Goal: Task Accomplishment & Management: Complete application form

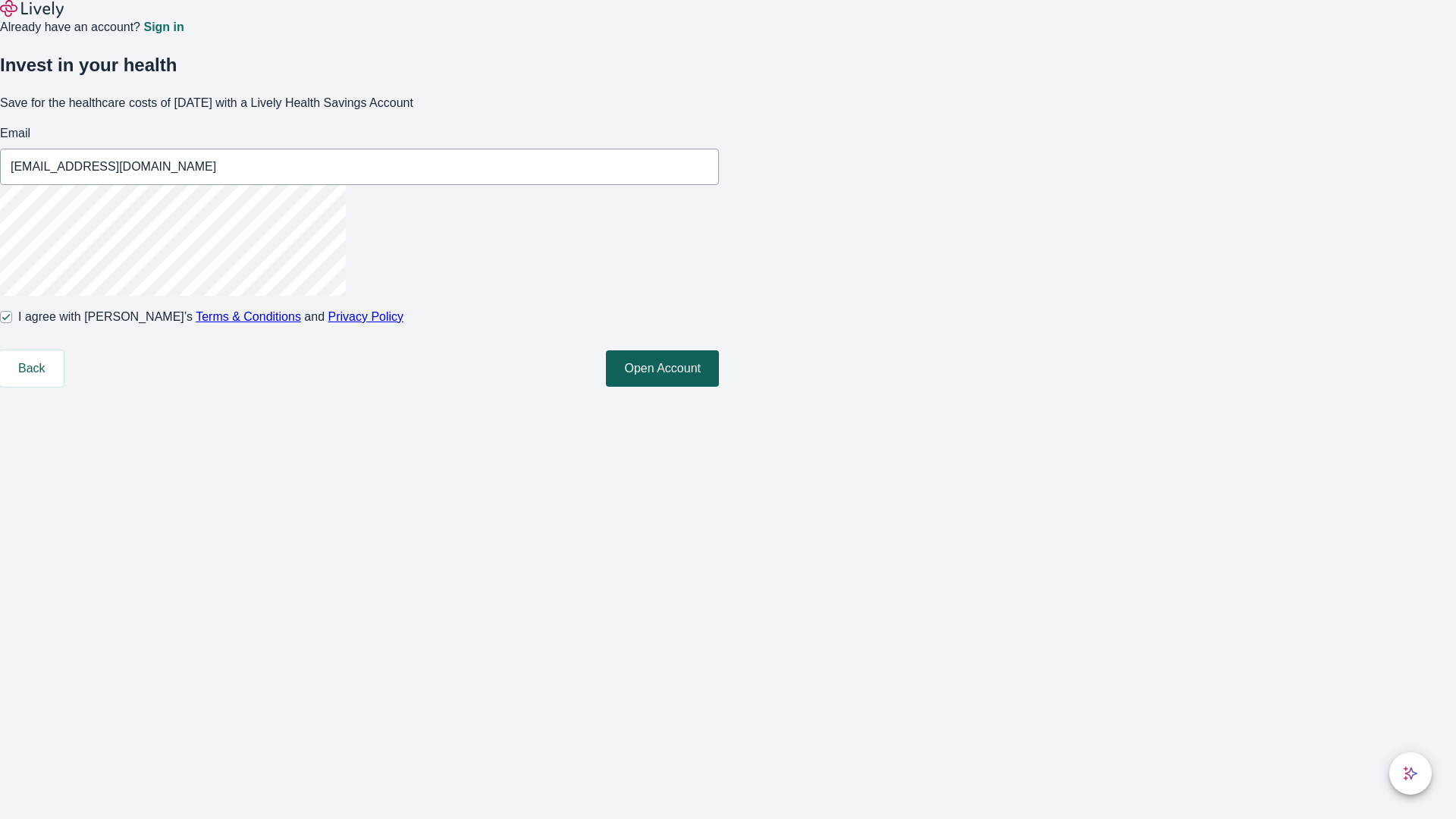
click at [719, 387] on button "Open Account" at bounding box center [662, 368] width 113 height 37
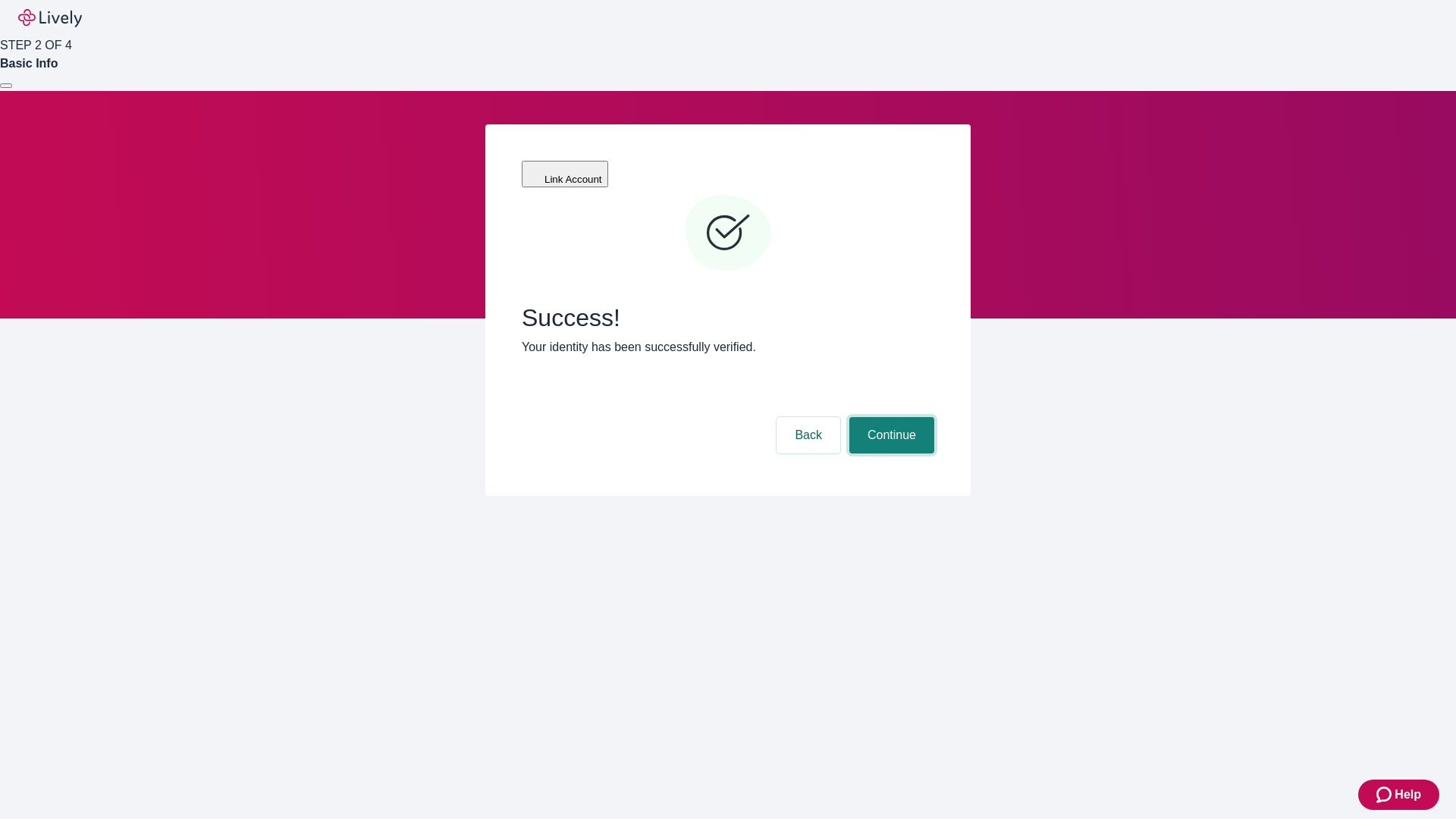
click at [889, 417] on button "Continue" at bounding box center [892, 435] width 85 height 37
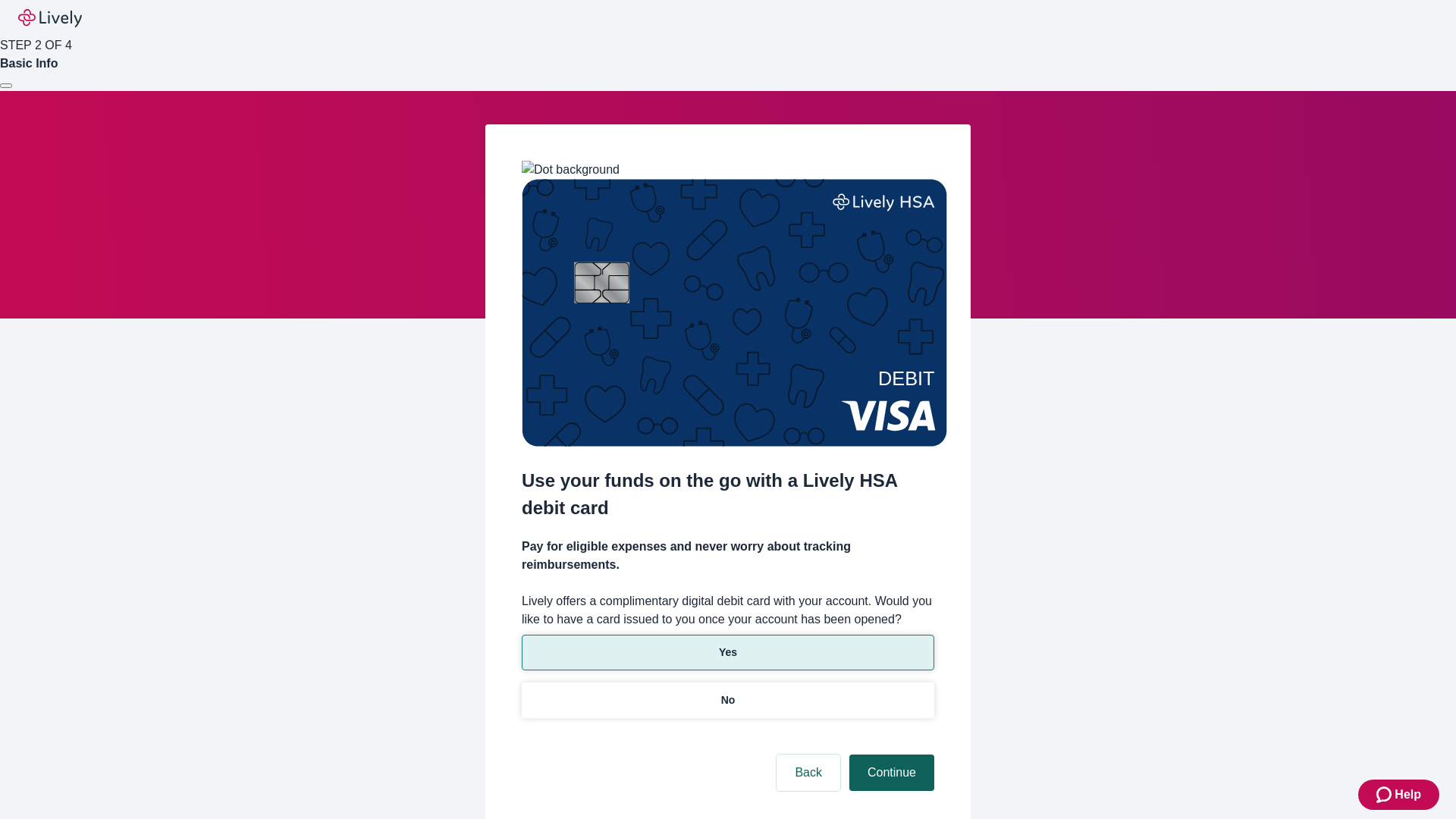
click at [728, 644] on p "Yes" at bounding box center [728, 652] width 18 height 16
click at [889, 754] on button "Continue" at bounding box center [892, 772] width 85 height 37
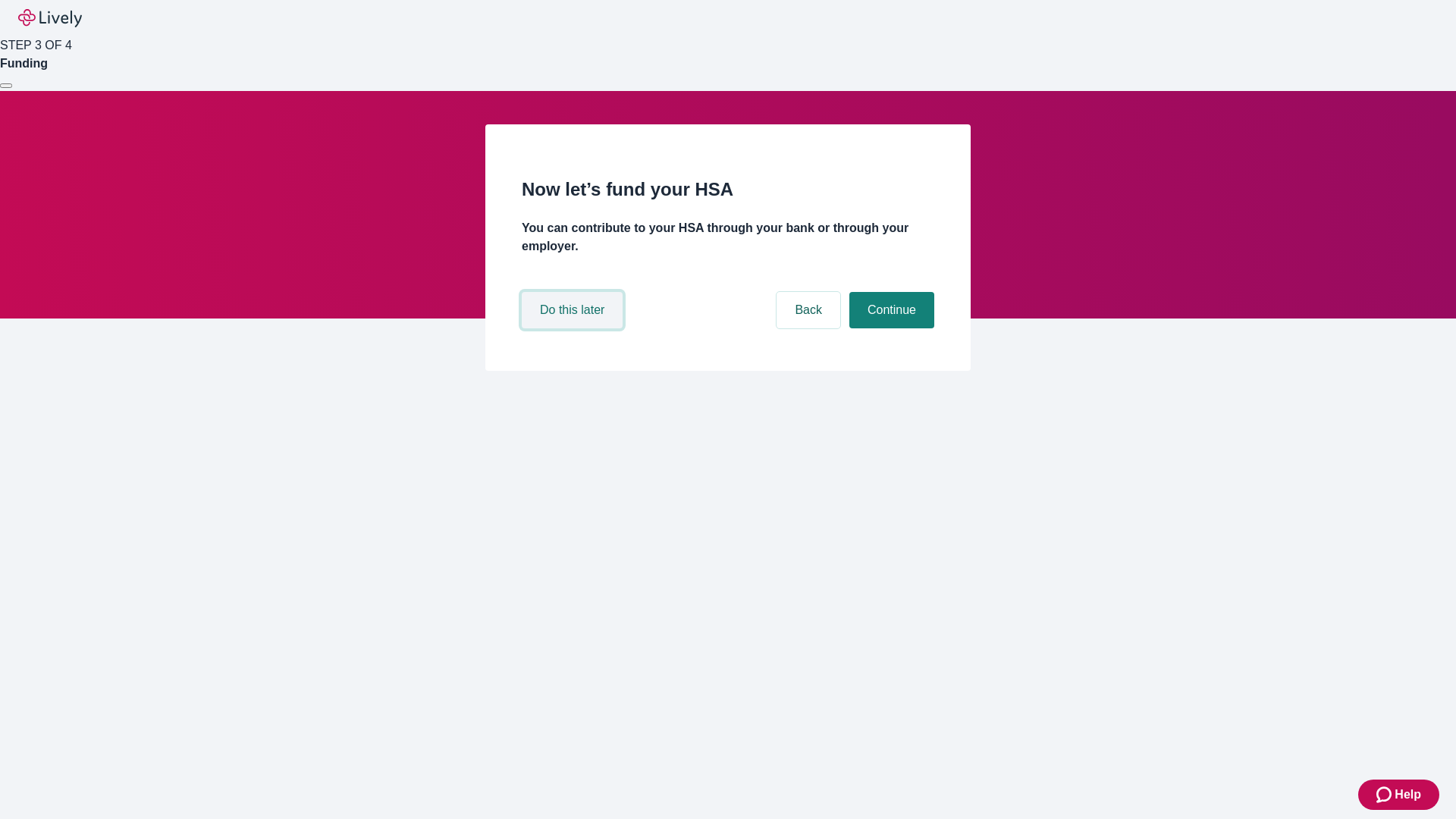
click at [574, 328] on button "Do this later" at bounding box center [572, 310] width 101 height 37
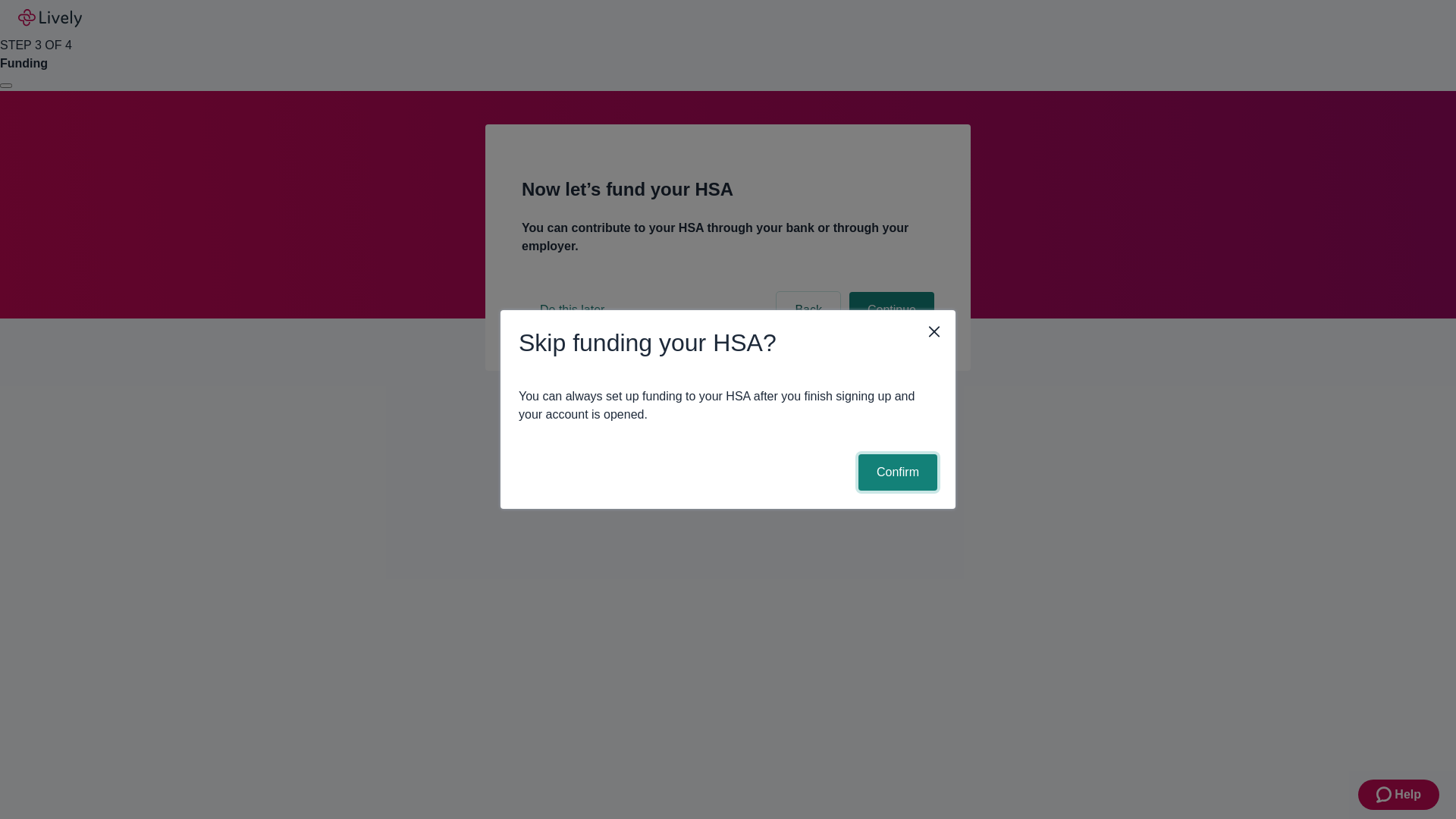
click at [896, 473] on button "Confirm" at bounding box center [897, 472] width 79 height 37
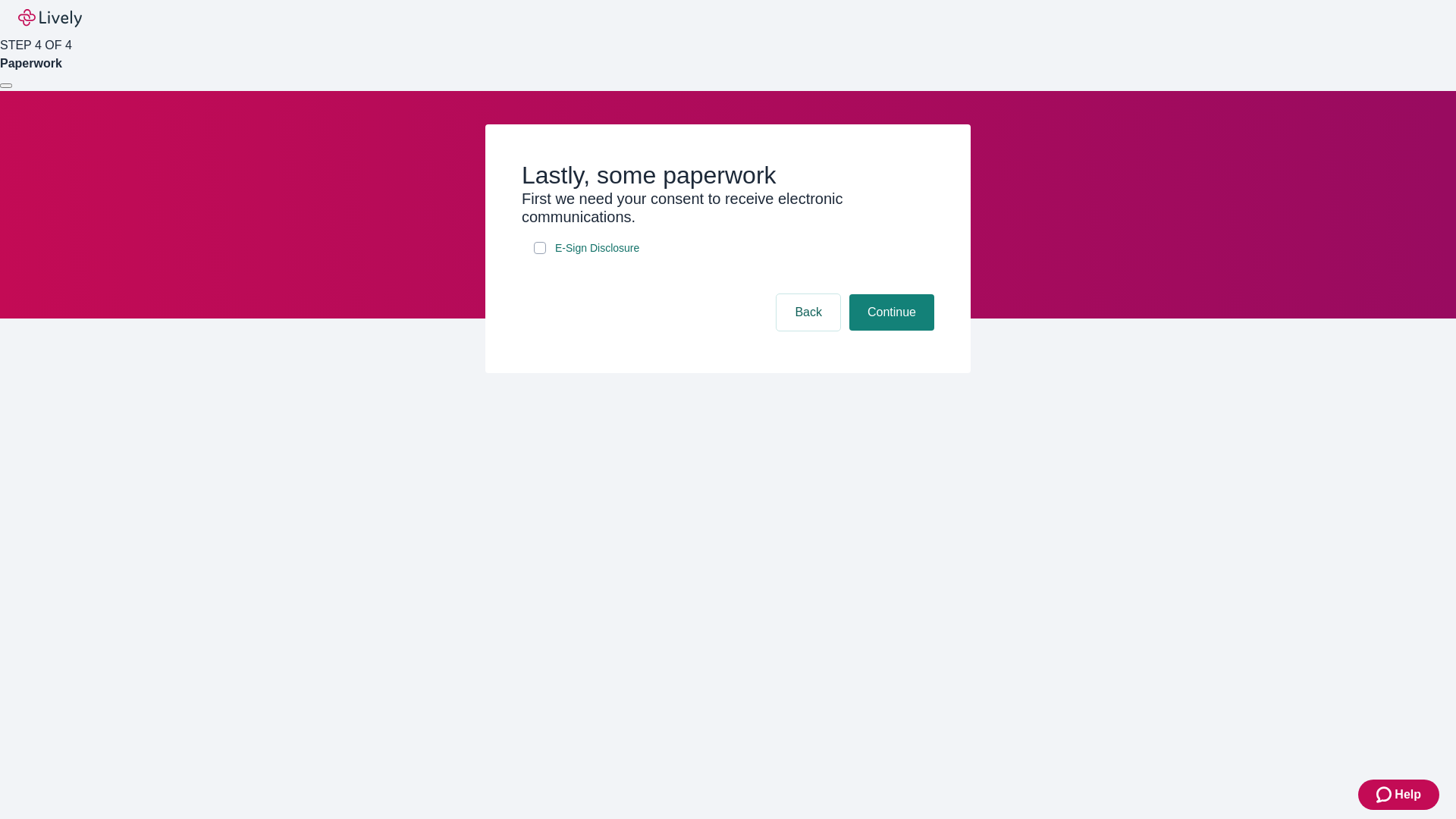
click at [540, 254] on input "E-Sign Disclosure" at bounding box center [540, 247] width 12 height 12
checkbox input "true"
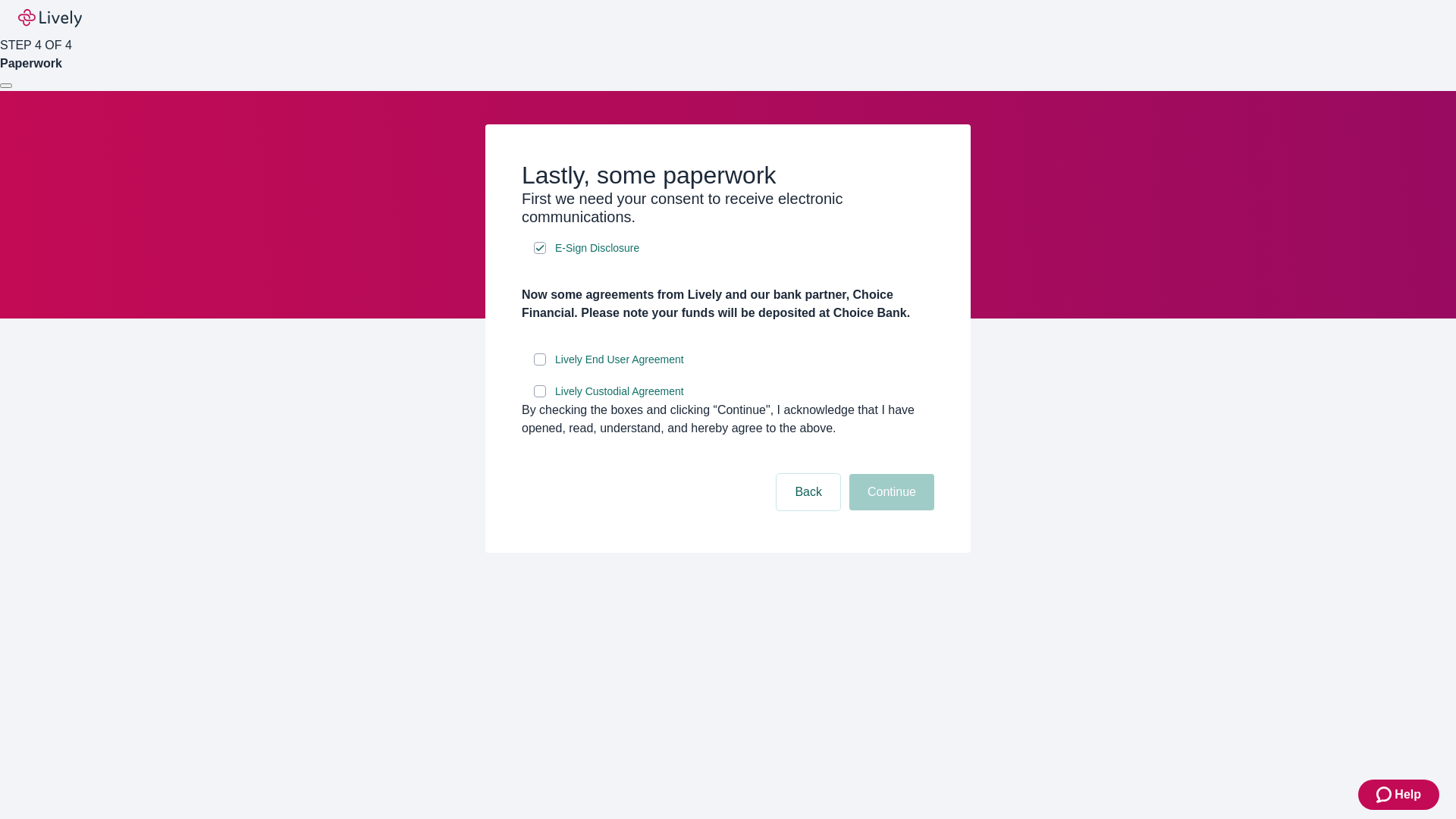
click at [540, 366] on input "Lively End User Agreement" at bounding box center [540, 359] width 12 height 12
checkbox input "true"
click at [540, 398] on input "Lively Custodial Agreement" at bounding box center [540, 391] width 12 height 12
checkbox input "true"
click at [889, 510] on button "Continue" at bounding box center [892, 492] width 85 height 37
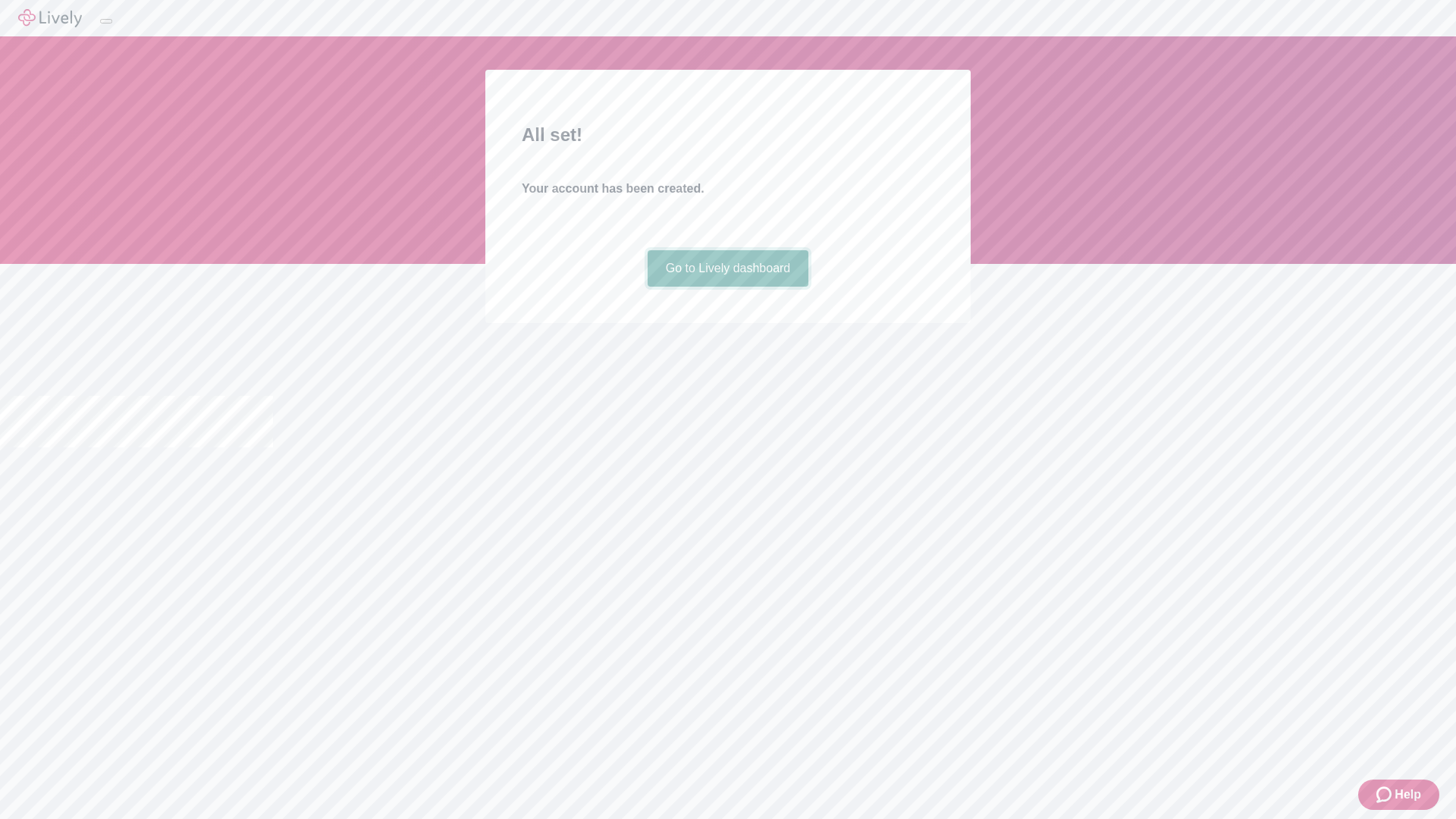
click at [728, 287] on link "Go to Lively dashboard" at bounding box center [728, 269] width 162 height 37
